Goal: Information Seeking & Learning: Learn about a topic

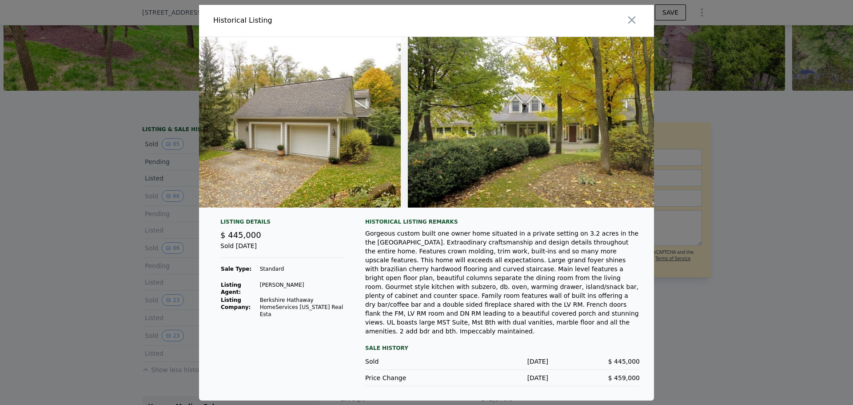
scroll to position [0, 5612]
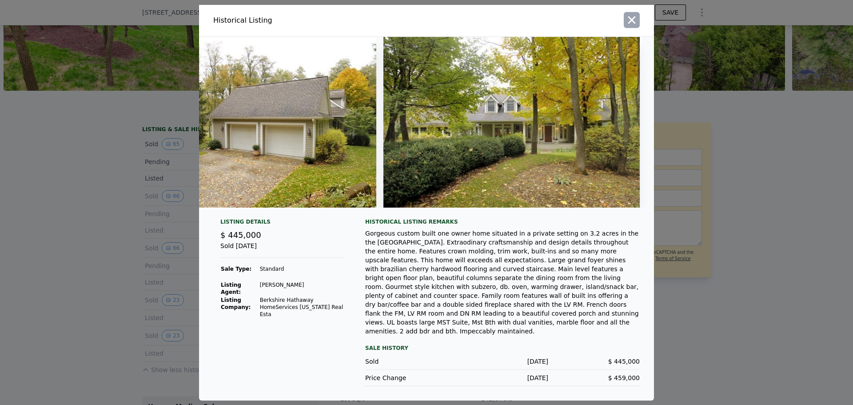
click at [633, 26] on icon "button" at bounding box center [631, 20] width 12 height 12
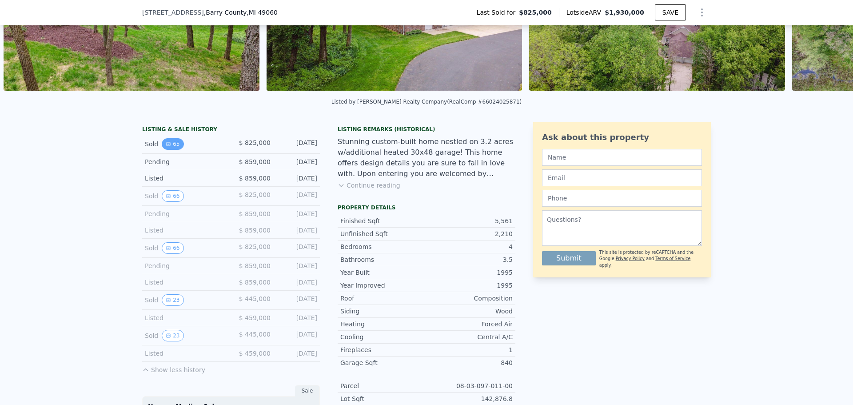
click at [166, 147] on icon "View historical data" at bounding box center [168, 143] width 5 height 5
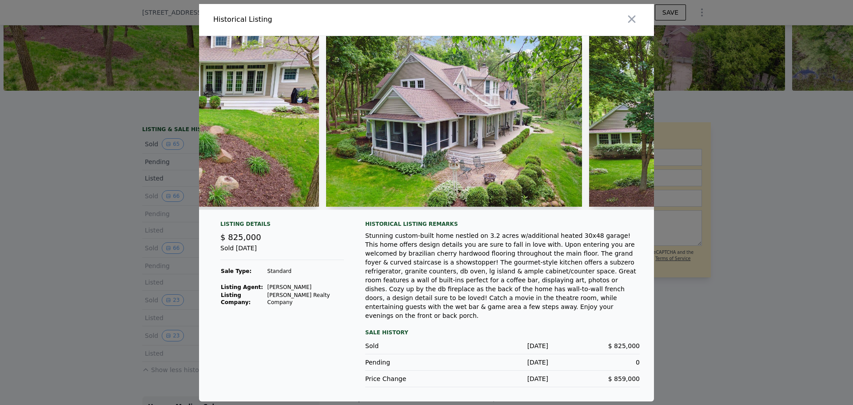
scroll to position [0, 14530]
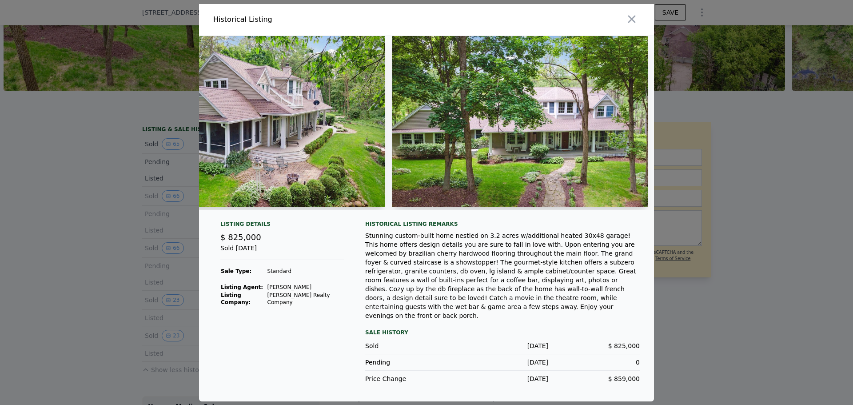
click at [99, 246] on div at bounding box center [426, 202] width 853 height 405
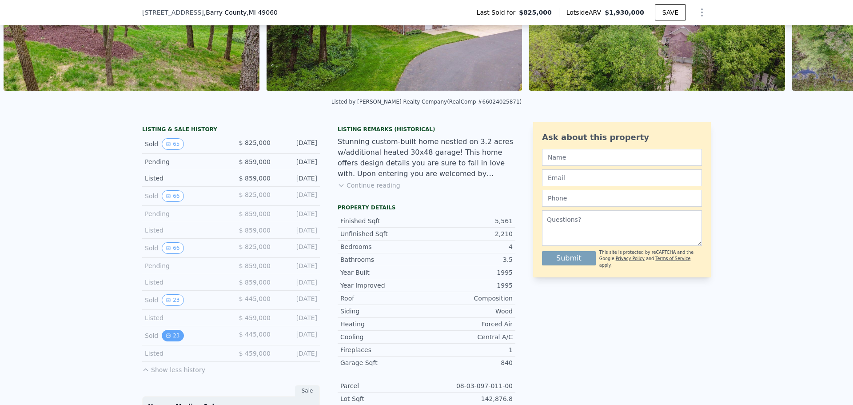
click at [168, 338] on button "23" at bounding box center [173, 336] width 22 height 12
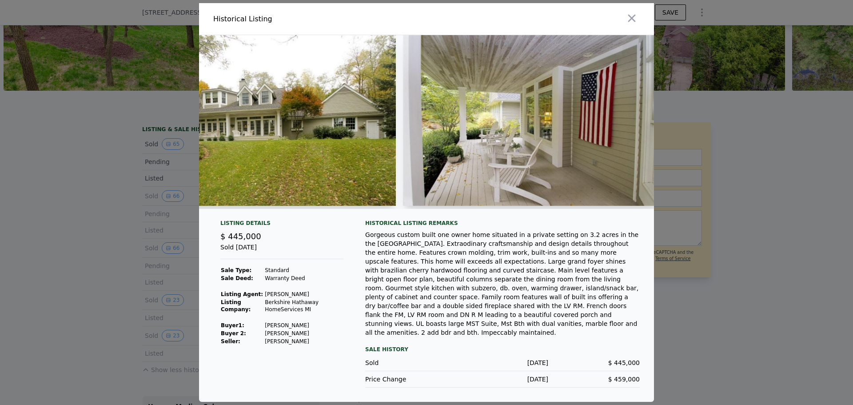
scroll to position [0, 0]
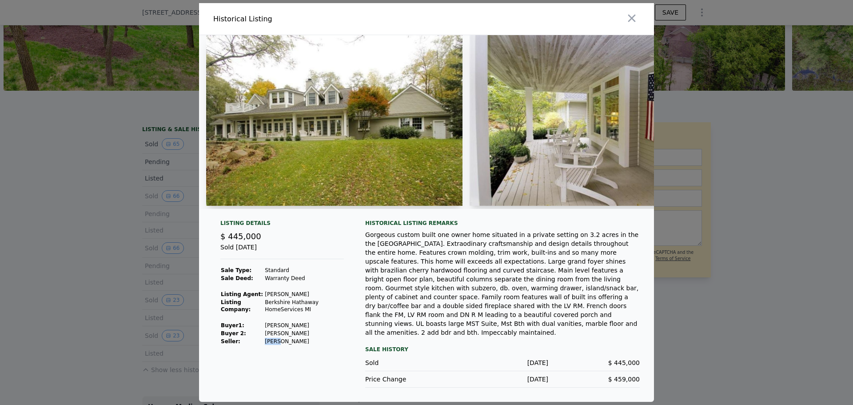
drag, startPoint x: 260, startPoint y: 354, endPoint x: 277, endPoint y: 354, distance: 16.9
click at [277, 345] on tr "Seller : [PERSON_NAME]" at bounding box center [281, 341] width 123 height 8
click at [277, 345] on td "[PERSON_NAME]" at bounding box center [303, 341] width 79 height 8
drag, startPoint x: 262, startPoint y: 356, endPoint x: 279, endPoint y: 356, distance: 17.8
click at [279, 345] on tr "Seller : [PERSON_NAME]" at bounding box center [281, 341] width 123 height 8
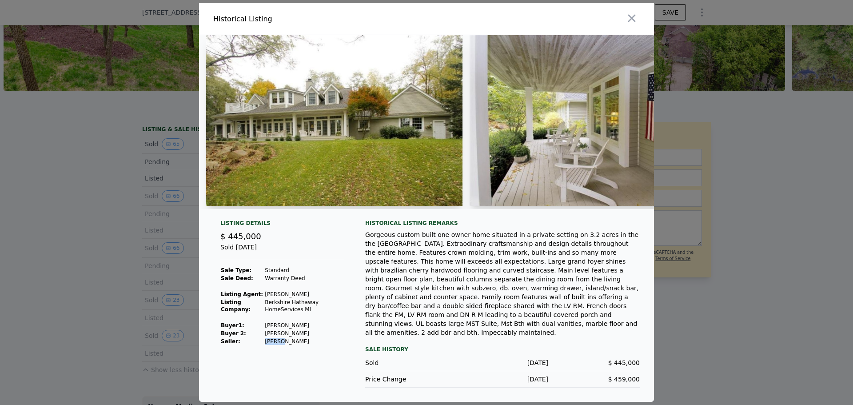
click at [282, 345] on td "[PERSON_NAME]" at bounding box center [303, 341] width 79 height 8
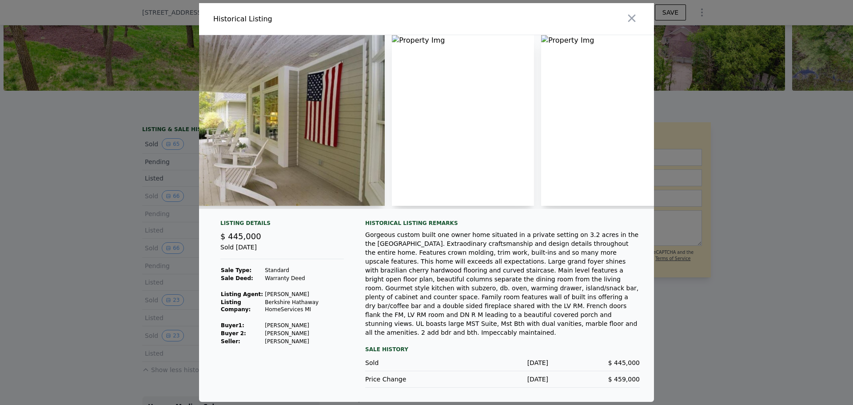
scroll to position [0, 344]
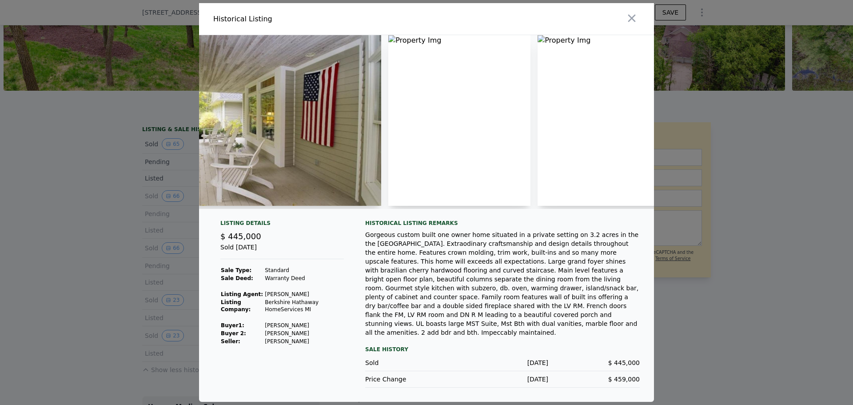
drag, startPoint x: 292, startPoint y: 224, endPoint x: 304, endPoint y: 228, distance: 12.8
click at [304, 228] on div "Listing Details $ 445,000 Sold [DATE] Sale Type: Standard Sale Deed: Warranty D…" at bounding box center [426, 218] width 455 height 366
click at [385, 188] on div at bounding box center [426, 122] width 455 height 174
click at [130, 264] on div at bounding box center [426, 202] width 853 height 405
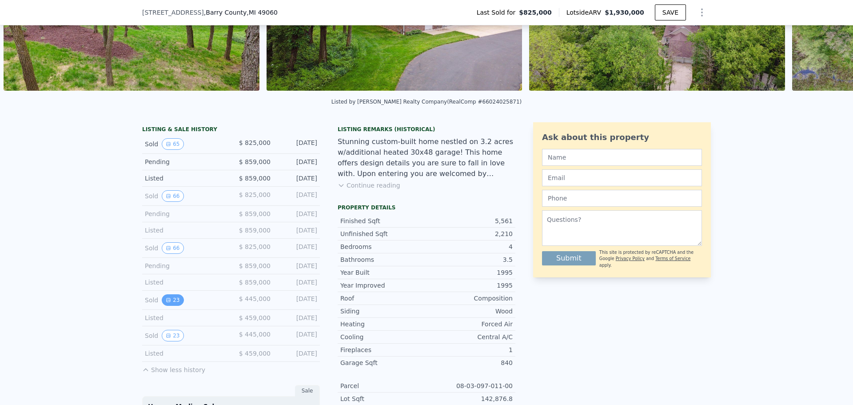
click at [171, 302] on button "23" at bounding box center [173, 300] width 22 height 12
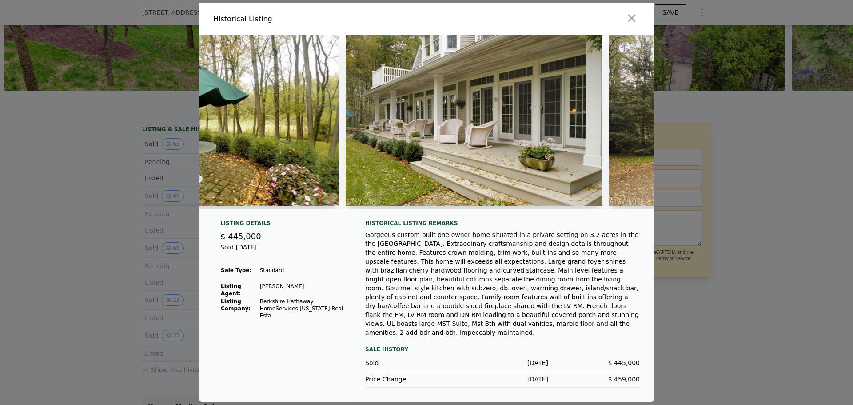
scroll to position [0, 5226]
